Goal: Information Seeking & Learning: Check status

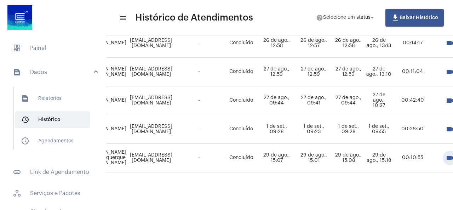
scroll to position [550, 225]
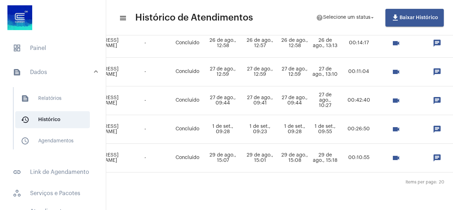
drag, startPoint x: 337, startPoint y: 204, endPoint x: 284, endPoint y: 202, distance: 53.1
click at [284, 202] on mat-sidenav-content "menu Histórico de Atendimentos help Selecione um status arrow_drop_down file_do…" at bounding box center [279, 105] width 347 height 210
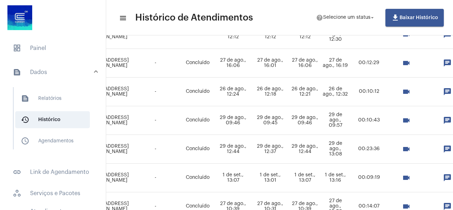
scroll to position [267, 216]
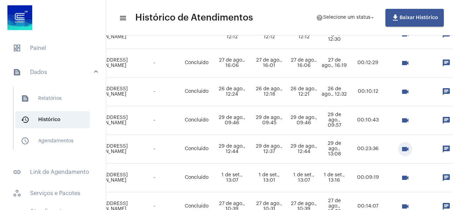
click at [410, 149] on mat-icon "videocam" at bounding box center [405, 149] width 8 height 8
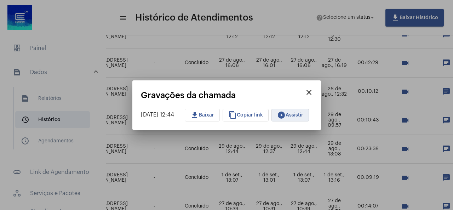
click at [302, 118] on button "play_circle_filled Assistir" at bounding box center [291, 115] width 38 height 13
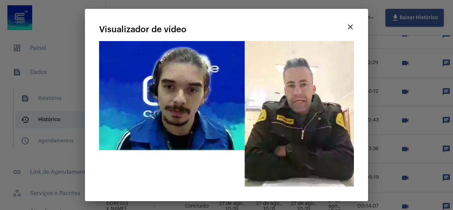
click at [351, 26] on mat-icon "close" at bounding box center [350, 27] width 8 height 8
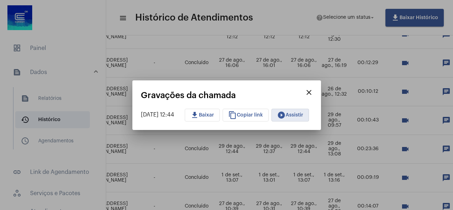
click at [321, 85] on mat-dialog-container "close Gravações da chamada [DATE] 12:44 download Baixar content_copy Copiar lin…" at bounding box center [226, 105] width 189 height 50
click at [313, 95] on mat-icon "close" at bounding box center [309, 92] width 8 height 8
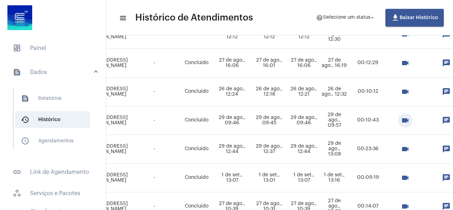
click at [410, 124] on mat-icon "videocam" at bounding box center [405, 120] width 8 height 8
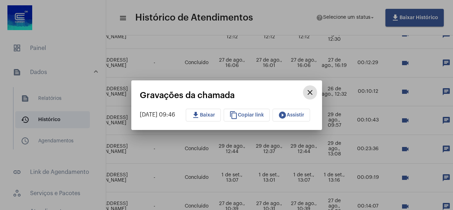
click at [287, 113] on mat-icon "play_circle_filled" at bounding box center [282, 115] width 8 height 8
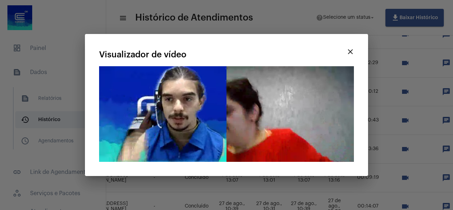
click at [347, 50] on mat-icon "close" at bounding box center [350, 51] width 8 height 8
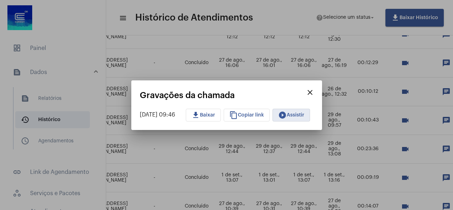
click at [314, 92] on mat-icon "close" at bounding box center [310, 92] width 8 height 8
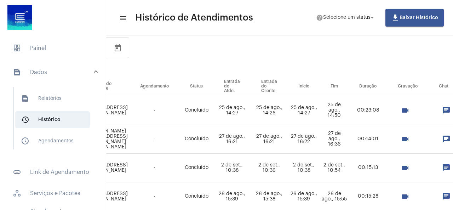
scroll to position [71, 216]
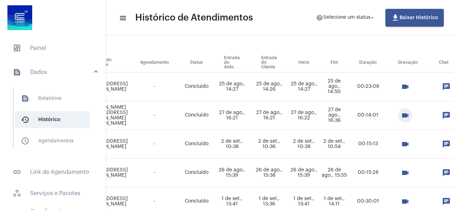
click at [410, 115] on mat-icon "videocam" at bounding box center [405, 115] width 8 height 8
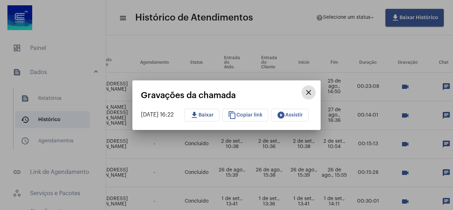
click at [313, 92] on mat-icon "close" at bounding box center [308, 92] width 8 height 8
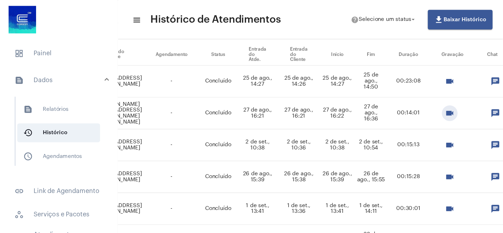
scroll to position [0, 216]
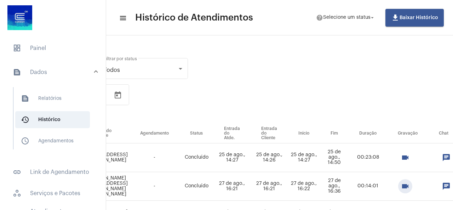
click at [335, 91] on div "Dia Semana Mês Escolher [DATE] [DATE] – [DATE] Selecione o período desejado" at bounding box center [154, 105] width 492 height 35
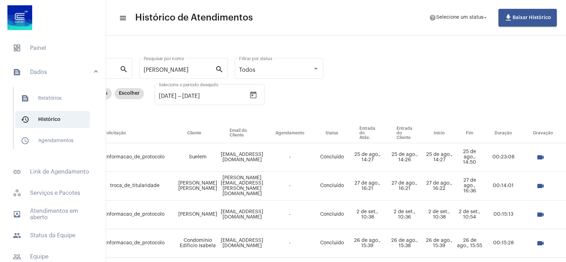
scroll to position [0, 0]
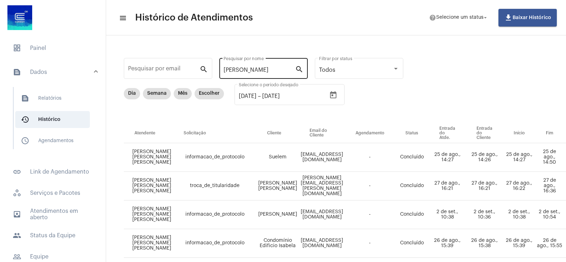
click at [256, 67] on input "[PERSON_NAME]" at bounding box center [260, 70] width 72 height 6
type input "n"
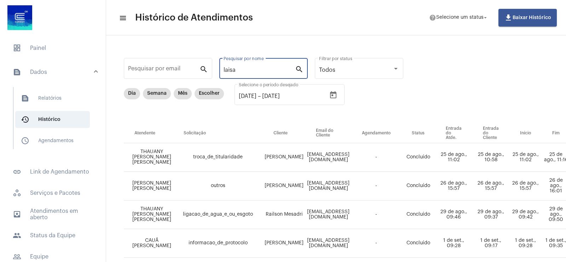
click at [263, 61] on div "laisa Pesquisar por nome" at bounding box center [260, 68] width 72 height 22
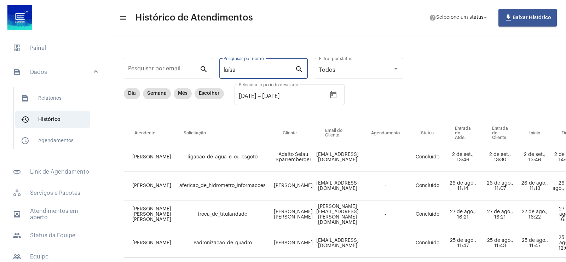
type input "laísa"
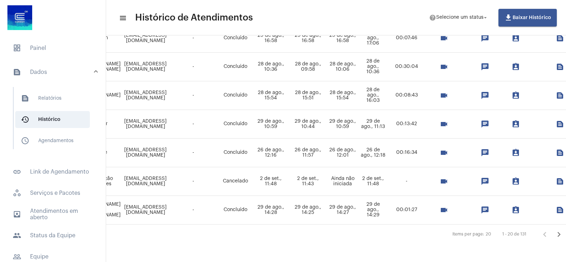
scroll to position [500, 205]
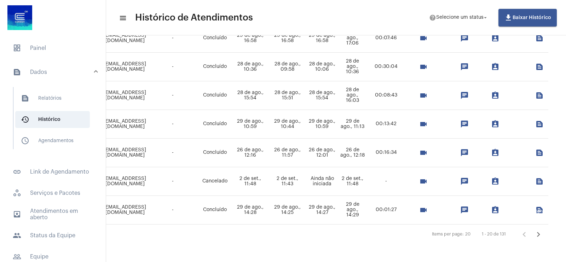
click at [453, 210] on icon "Próxima página" at bounding box center [539, 235] width 10 height 10
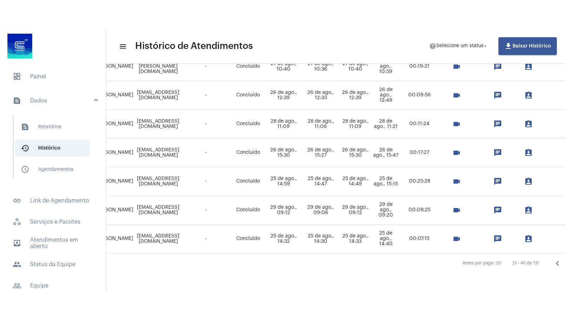
scroll to position [500, 195]
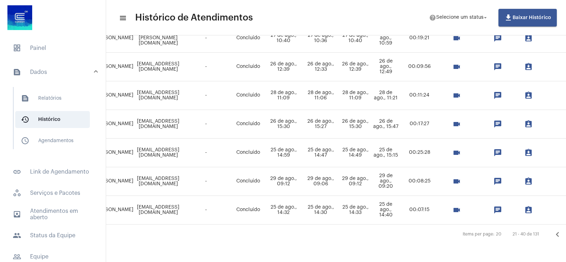
click at [453, 177] on mat-icon "videocam" at bounding box center [457, 181] width 8 height 8
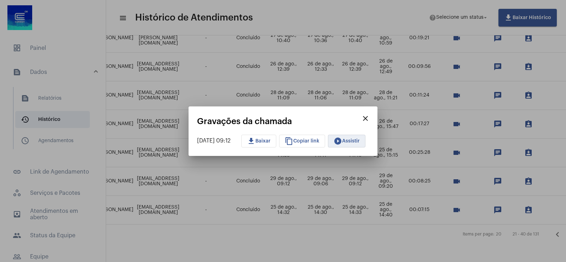
click at [357, 144] on button "play_circle_filled Assistir" at bounding box center [347, 141] width 38 height 13
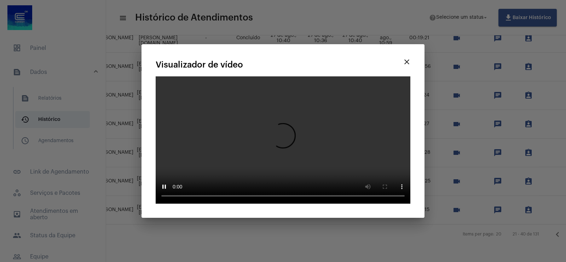
scroll to position [444, 195]
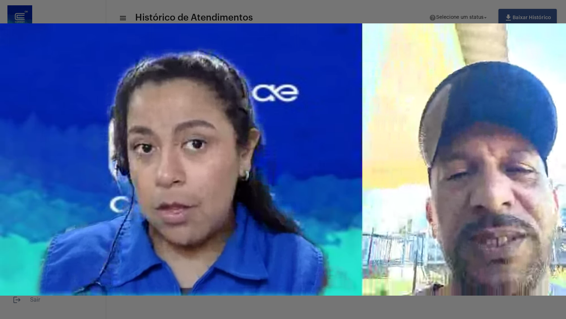
click at [107, 210] on video "Seu navegador não suporta a reprodução deste vídeo." at bounding box center [283, 159] width 566 height 319
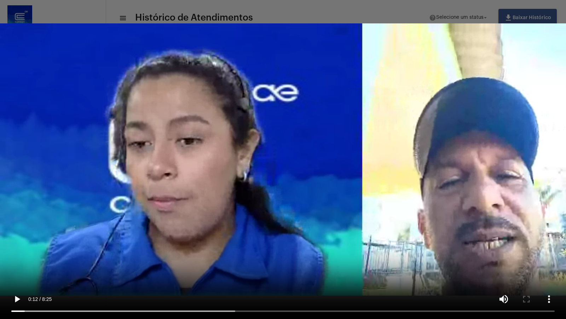
click at [107, 210] on video "Seu navegador não suporta a reprodução deste vídeo." at bounding box center [283, 159] width 566 height 319
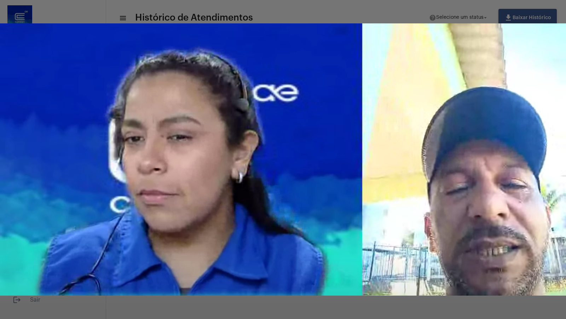
drag, startPoint x: 71, startPoint y: 124, endPoint x: 70, endPoint y: 174, distance: 49.9
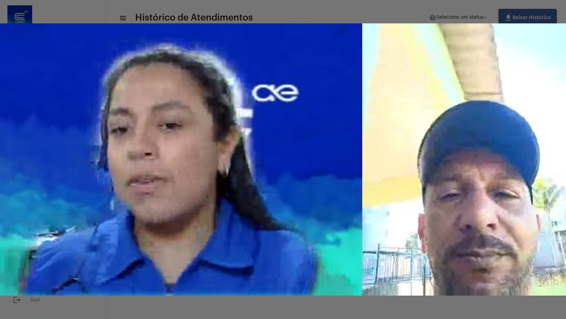
click at [72, 128] on video "Seu navegador não suporta a reprodução deste vídeo." at bounding box center [283, 159] width 566 height 319
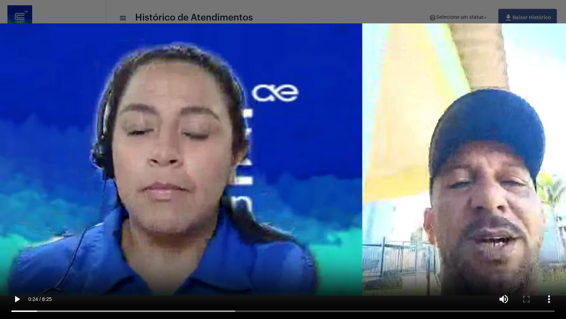
click at [125, 210] on video "Seu navegador não suporta a reprodução deste vídeo." at bounding box center [283, 159] width 566 height 319
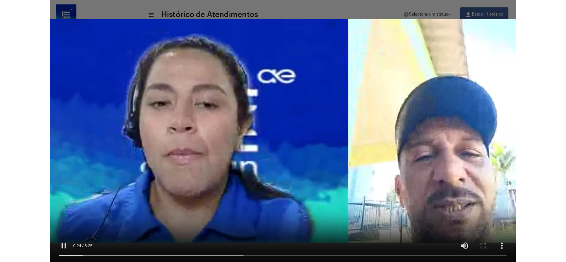
scroll to position [500, 195]
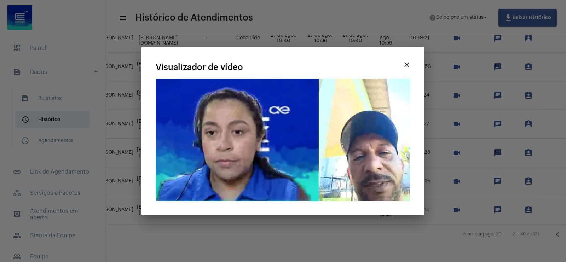
click at [408, 59] on button "close" at bounding box center [407, 64] width 14 height 14
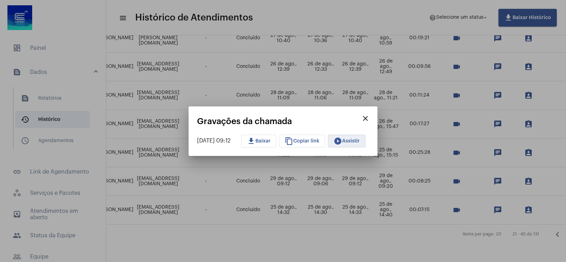
click at [353, 144] on button "play_circle_filled Assistir" at bounding box center [347, 141] width 38 height 13
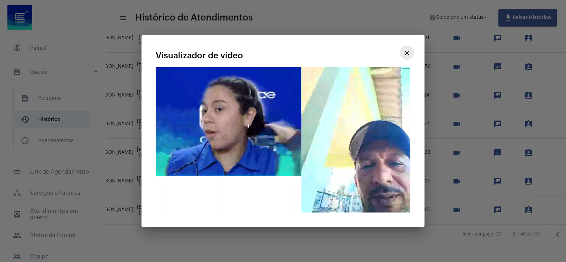
click at [408, 59] on button "close" at bounding box center [407, 53] width 14 height 14
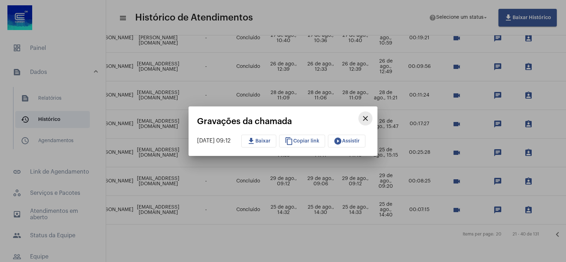
click at [370, 114] on mat-icon "close" at bounding box center [365, 118] width 8 height 8
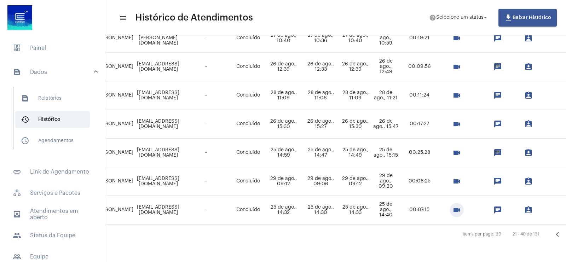
click at [453, 206] on mat-icon "videocam" at bounding box center [457, 210] width 8 height 8
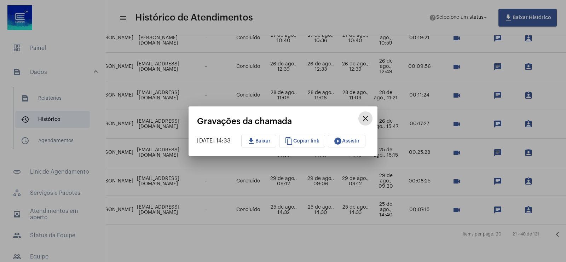
click at [342, 142] on mat-icon "play_circle_filled" at bounding box center [338, 141] width 8 height 8
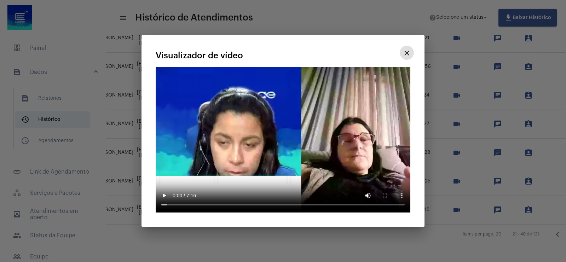
click at [165, 183] on video "Seu navegador não suporta a reprodução deste vídeo." at bounding box center [283, 140] width 255 height 146
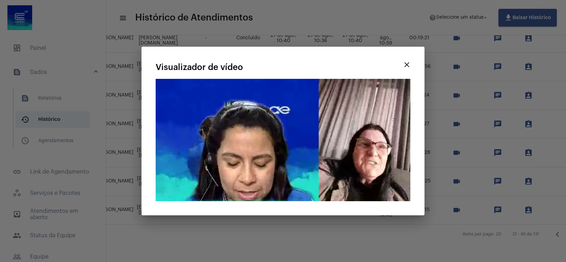
click at [405, 61] on mat-icon "close" at bounding box center [407, 65] width 8 height 8
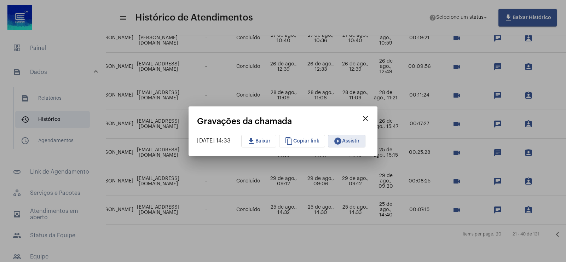
click at [370, 114] on mat-icon "close" at bounding box center [365, 118] width 8 height 8
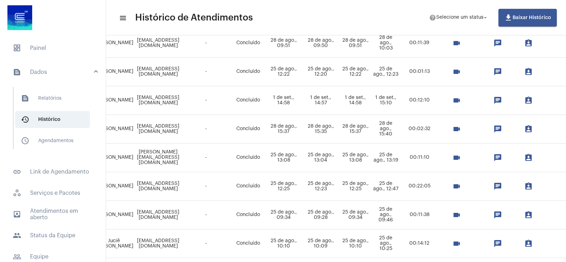
scroll to position [190, 195]
